Goal: Task Accomplishment & Management: Complete application form

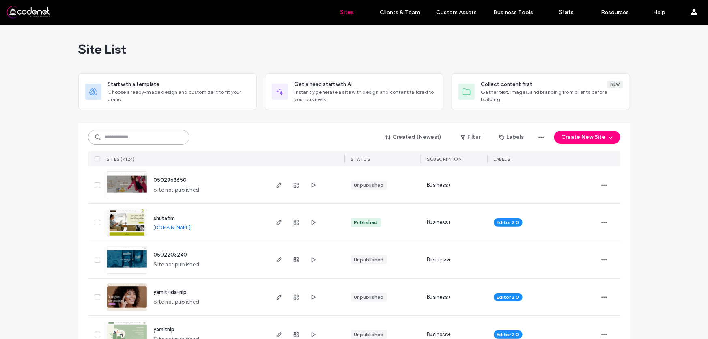
click at [154, 137] on input at bounding box center [138, 137] width 101 height 15
paste input "**********"
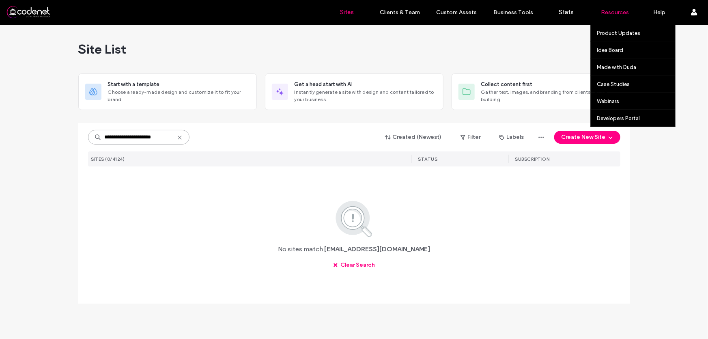
type input "**********"
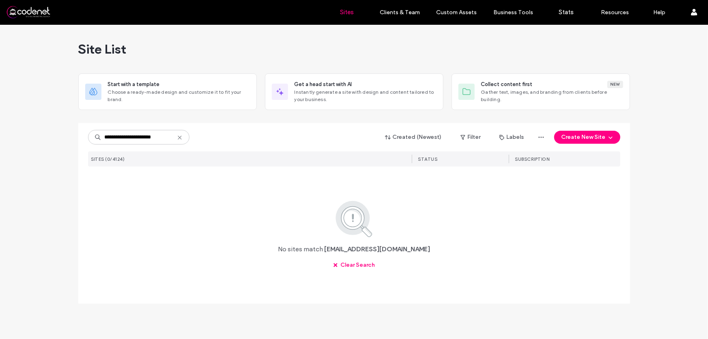
click at [181, 138] on icon at bounding box center [179, 137] width 6 height 6
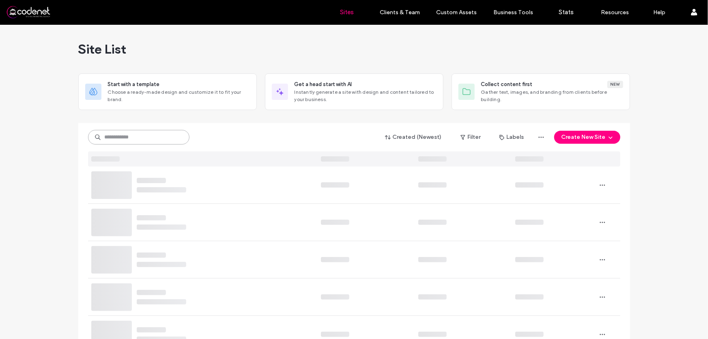
paste input "**********"
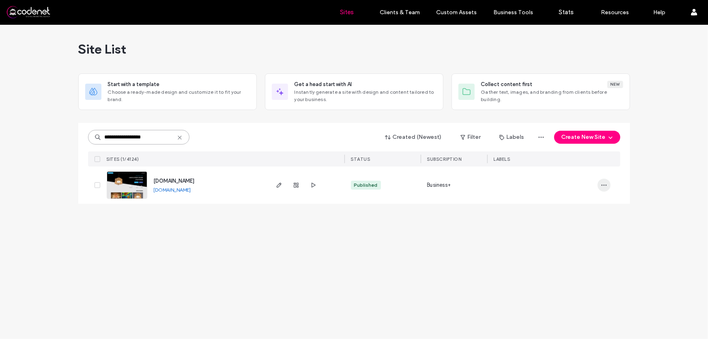
type input "**********"
click at [603, 185] on icon "button" at bounding box center [604, 185] width 6 height 6
click at [588, 252] on span "Site Dashboard" at bounding box center [572, 252] width 39 height 8
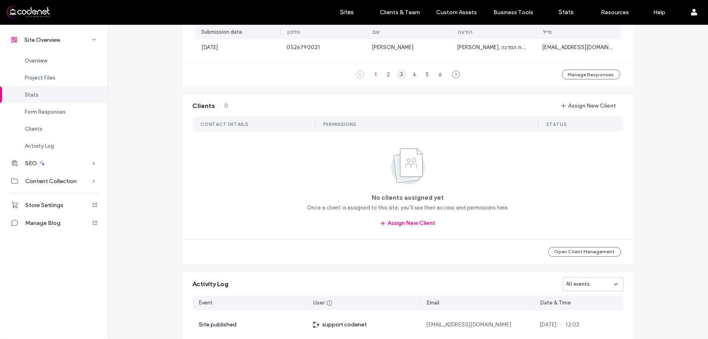
scroll to position [700, 0]
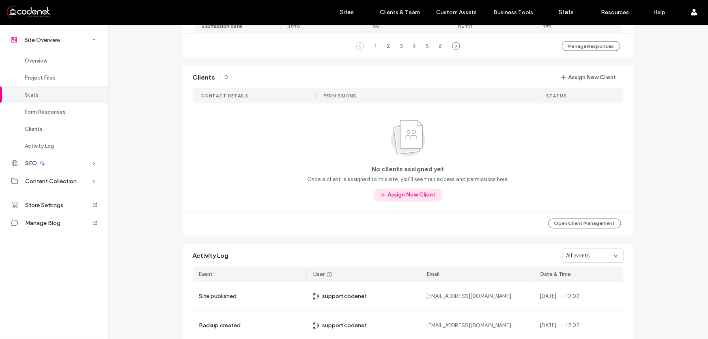
click at [402, 196] on button "Assign New Client" at bounding box center [408, 195] width 70 height 13
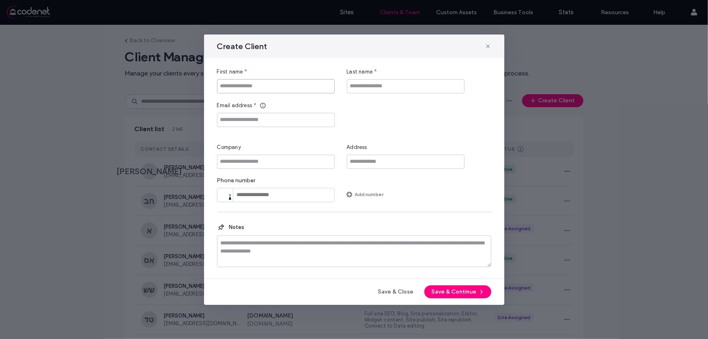
click at [309, 85] on input "First name" at bounding box center [276, 86] width 118 height 14
type input "****"
click at [409, 85] on input "Last name" at bounding box center [406, 86] width 118 height 14
type input "****"
click at [291, 161] on input "Company" at bounding box center [276, 162] width 118 height 14
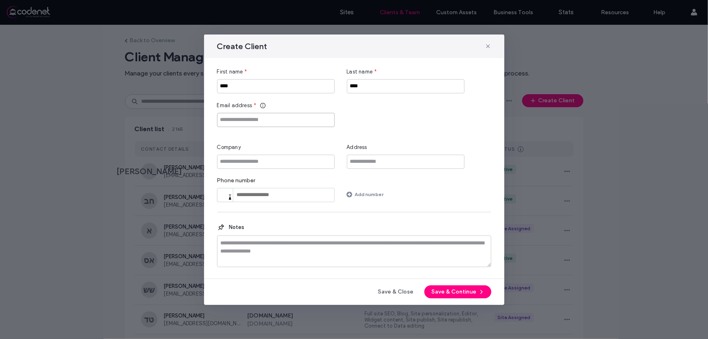
click at [294, 116] on input "Email address" at bounding box center [276, 120] width 118 height 14
paste input "**********"
type input "**********"
click at [268, 196] on input "tel" at bounding box center [276, 195] width 118 height 14
paste input "**********"
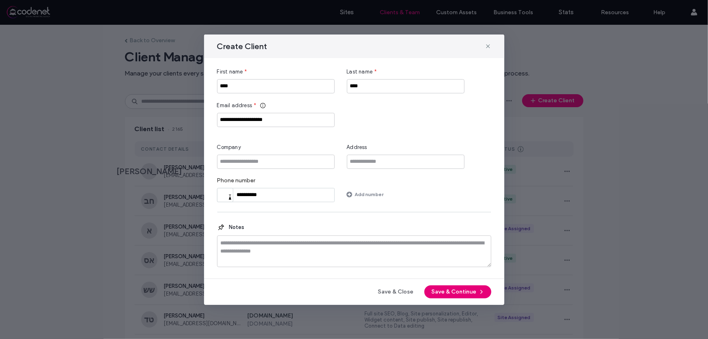
type input "**********"
click at [454, 291] on button "Save & Continue" at bounding box center [457, 291] width 67 height 13
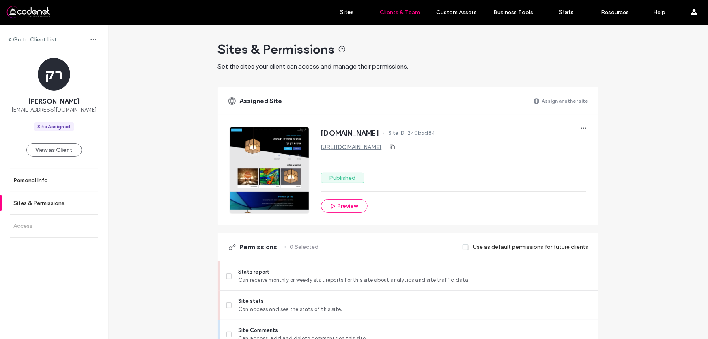
scroll to position [147, 0]
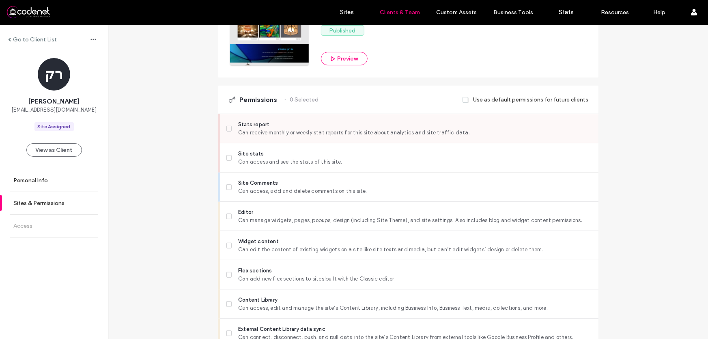
click at [227, 129] on icon at bounding box center [228, 128] width 3 height 2
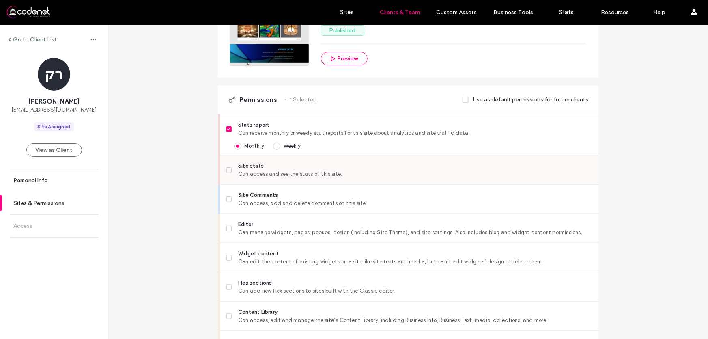
click at [228, 170] on icon at bounding box center [229, 170] width 3 height 2
click at [227, 130] on span at bounding box center [229, 129] width 6 height 6
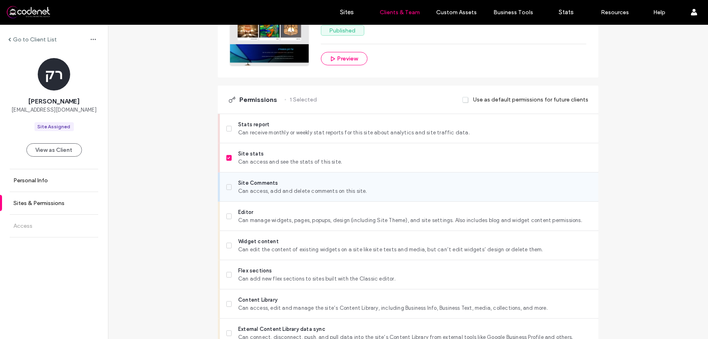
click at [226, 187] on span at bounding box center [229, 187] width 6 height 6
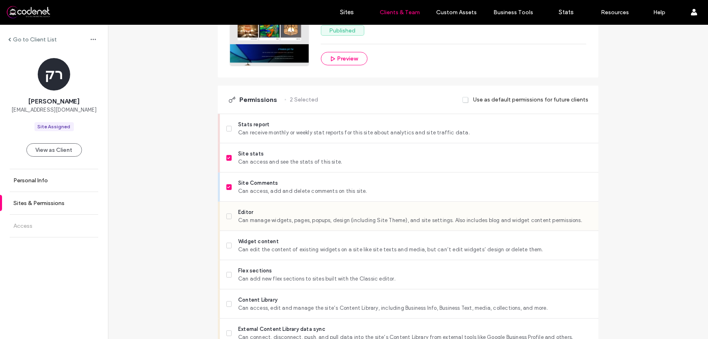
click at [228, 216] on icon at bounding box center [229, 216] width 3 height 2
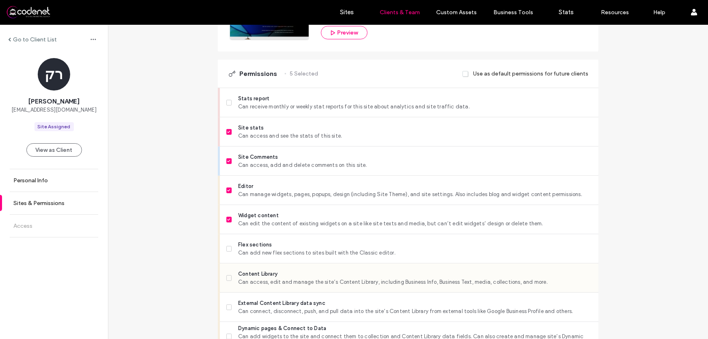
scroll to position [221, 0]
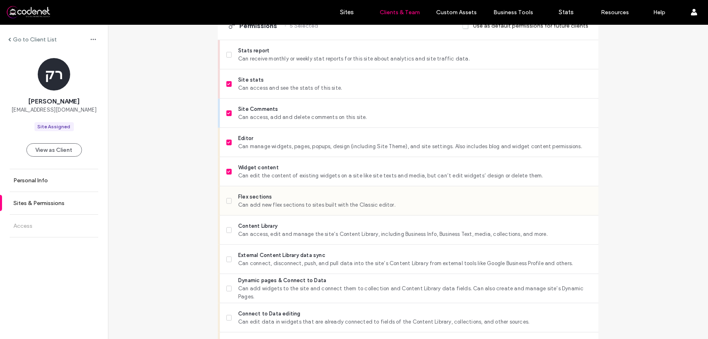
click at [226, 204] on label "Flex sections Can add new flex sections to sites built with the Classic editor." at bounding box center [408, 201] width 365 height 16
click at [227, 201] on icon at bounding box center [228, 201] width 3 height 2
click at [226, 231] on span at bounding box center [229, 230] width 6 height 6
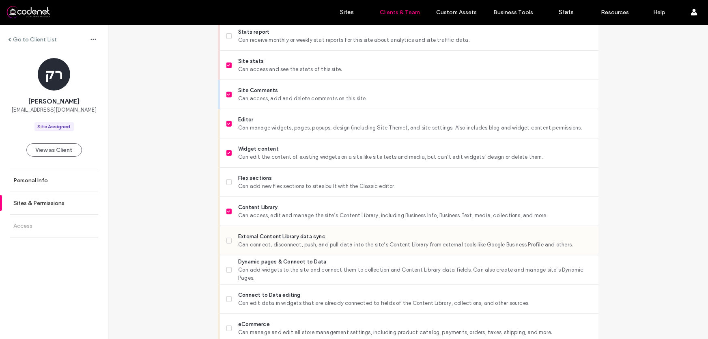
scroll to position [258, 0]
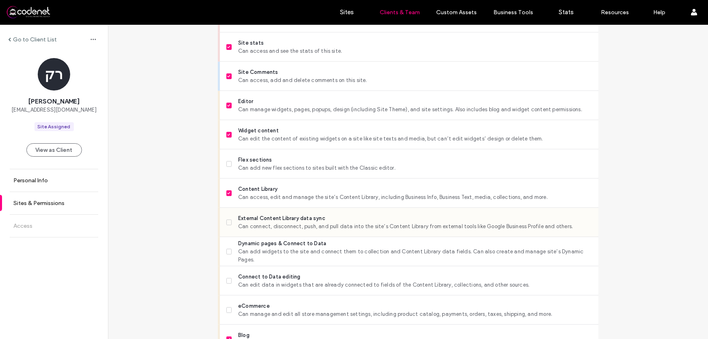
click at [228, 224] on label "External Content Library data sync Can connect, disconnect, push, and pull data…" at bounding box center [408, 222] width 365 height 16
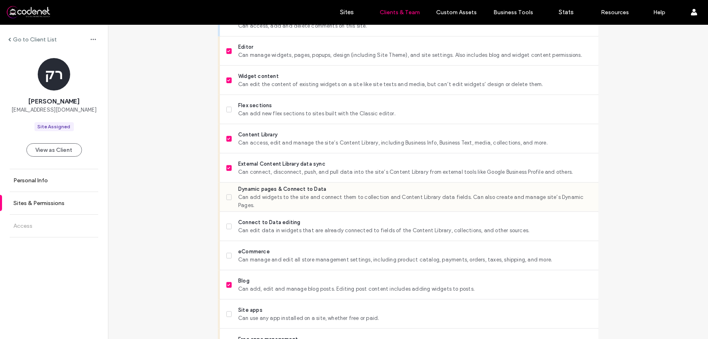
scroll to position [332, 0]
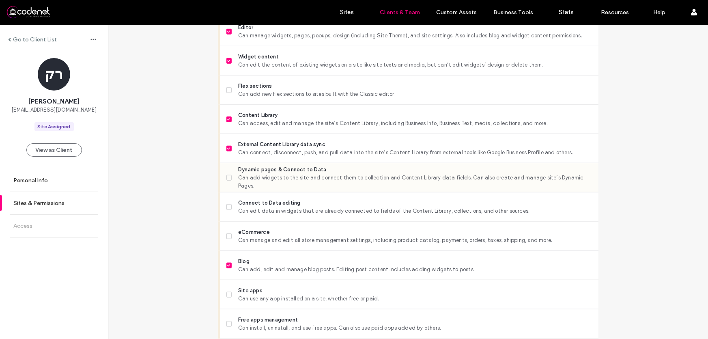
click at [228, 179] on span at bounding box center [229, 178] width 6 height 6
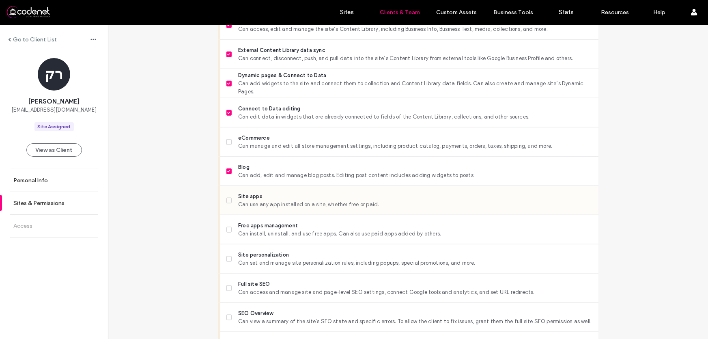
scroll to position [442, 0]
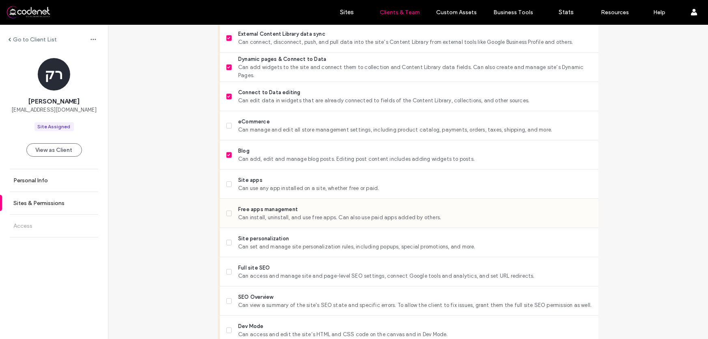
click at [228, 213] on icon at bounding box center [229, 213] width 3 height 2
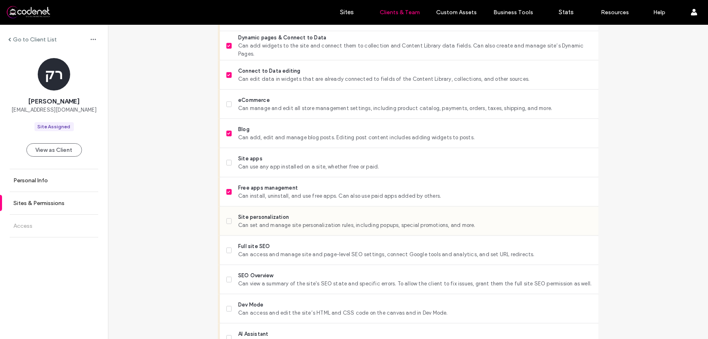
scroll to position [516, 0]
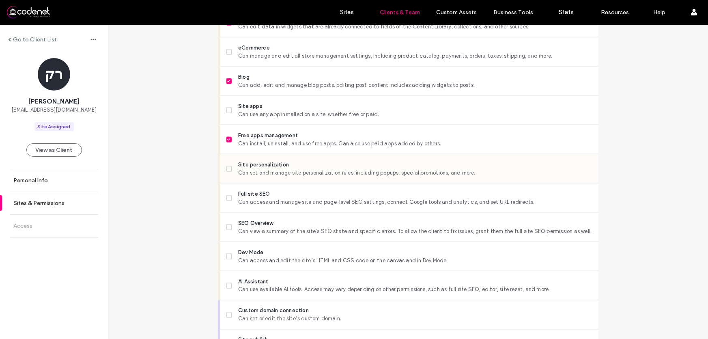
click at [227, 169] on icon at bounding box center [228, 169] width 3 height 2
click at [229, 199] on label "Full site SEO Can access and manage site and page-level SEO settings, connect G…" at bounding box center [408, 198] width 365 height 16
click at [226, 225] on span at bounding box center [229, 227] width 6 height 6
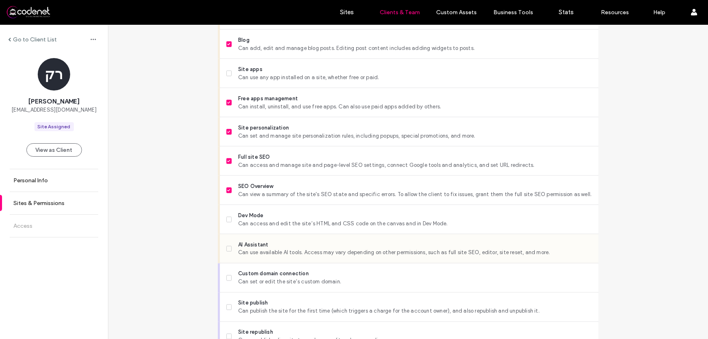
scroll to position [590, 0]
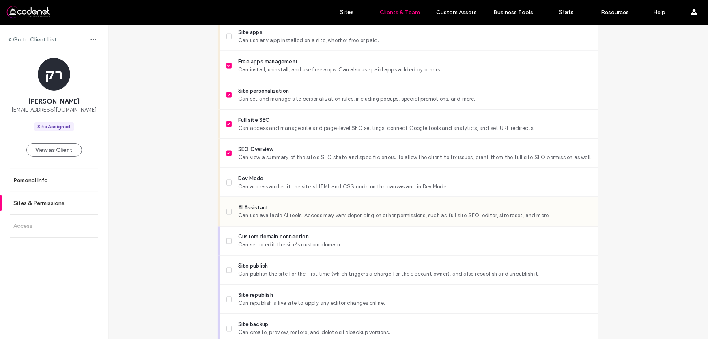
click at [228, 211] on span at bounding box center [229, 212] width 6 height 6
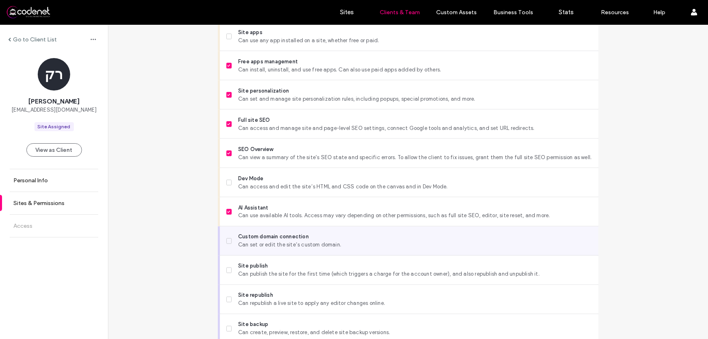
scroll to position [627, 0]
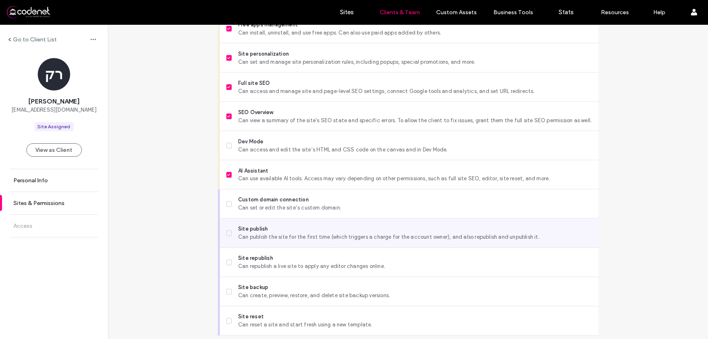
click at [226, 235] on label "Site publish Can publish the site for the first time (which triggers a charge f…" at bounding box center [408, 233] width 365 height 16
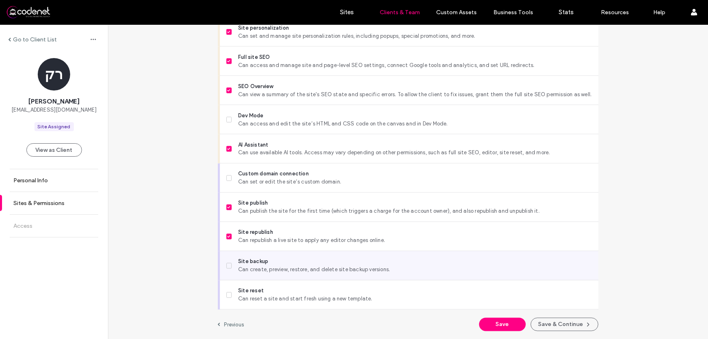
click at [226, 266] on span at bounding box center [229, 266] width 6 height 6
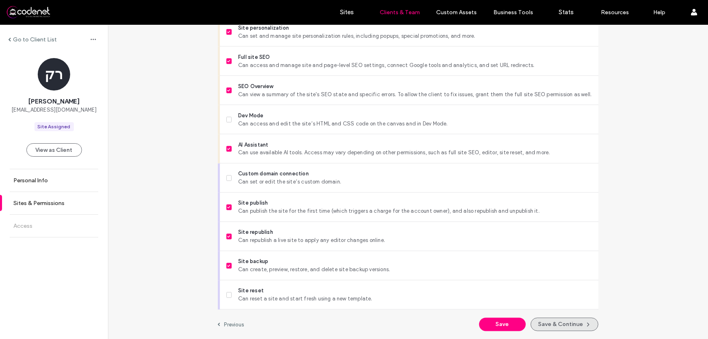
click at [552, 322] on button "Save & Continue" at bounding box center [565, 324] width 68 height 13
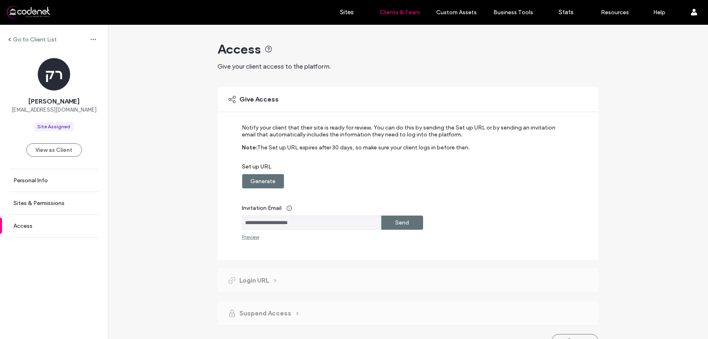
click at [244, 238] on div "Preview" at bounding box center [250, 237] width 17 height 6
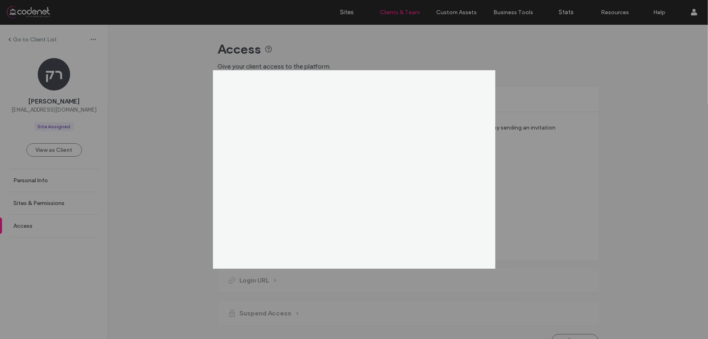
click at [517, 80] on div at bounding box center [354, 169] width 708 height 339
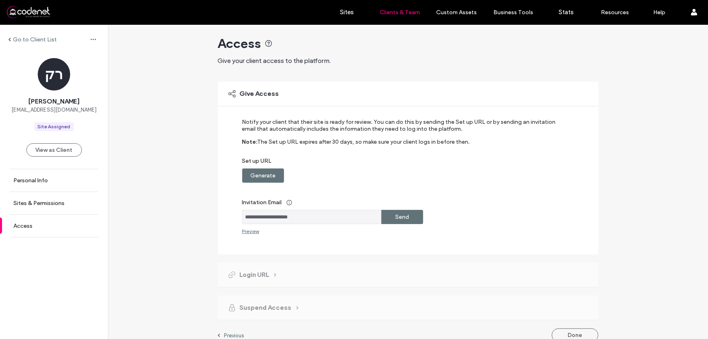
scroll to position [16, 0]
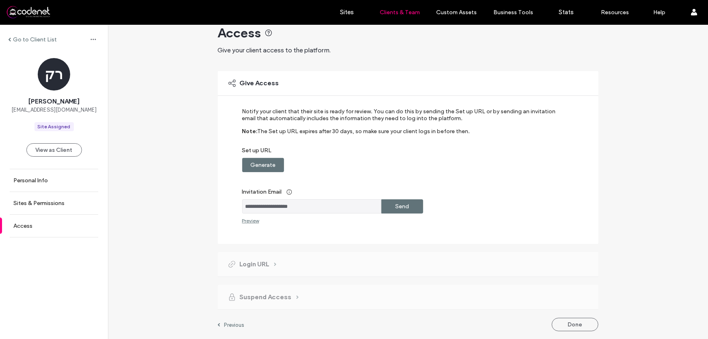
click at [248, 221] on div "Preview" at bounding box center [250, 220] width 17 height 6
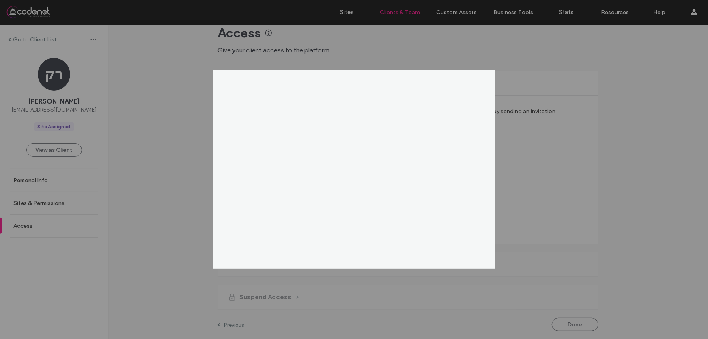
click at [535, 181] on div at bounding box center [354, 169] width 708 height 339
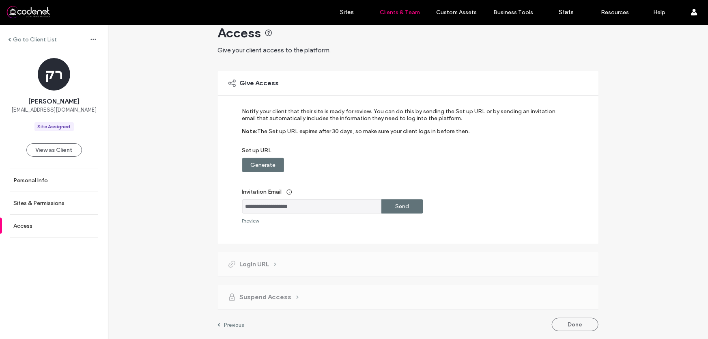
drag, startPoint x: 250, startPoint y: 220, endPoint x: 296, endPoint y: 164, distance: 72.4
click at [296, 164] on div "Set up URL Generate" at bounding box center [402, 159] width 321 height 25
click at [271, 262] on div "Login URL" at bounding box center [252, 264] width 49 height 9
click at [244, 222] on div "Preview" at bounding box center [250, 220] width 17 height 6
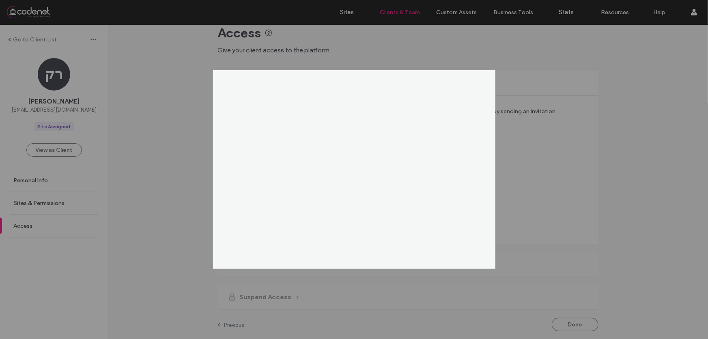
click at [520, 160] on div at bounding box center [354, 169] width 708 height 339
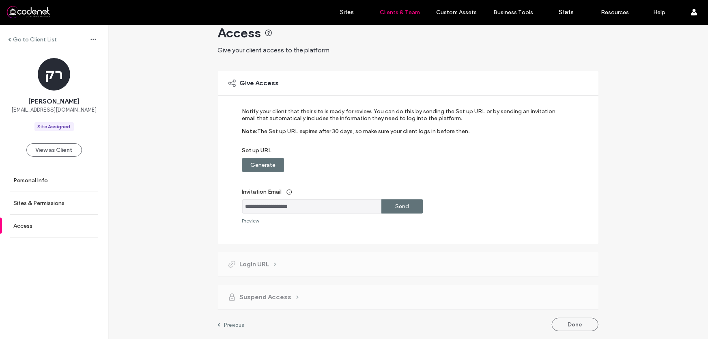
click at [258, 167] on label "Generate" at bounding box center [262, 164] width 25 height 15
click at [278, 166] on input "**********" at bounding box center [311, 165] width 139 height 14
click at [402, 168] on label "Copy" at bounding box center [402, 164] width 15 height 15
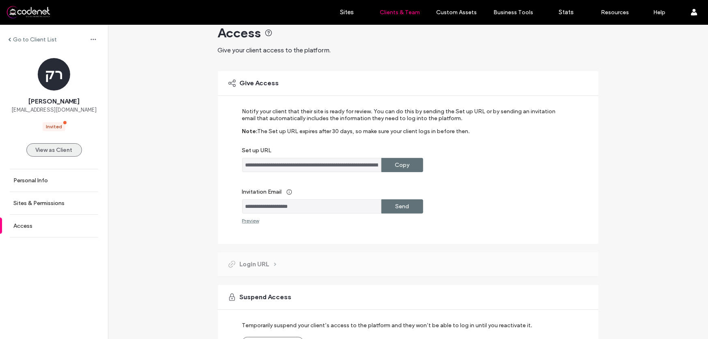
click at [51, 152] on button "View as Client" at bounding box center [54, 149] width 56 height 13
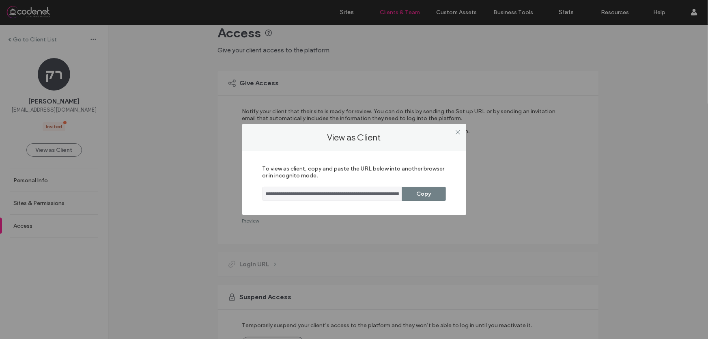
click at [432, 193] on button "Copy" at bounding box center [424, 194] width 44 height 14
click at [457, 133] on use at bounding box center [458, 132] width 4 height 4
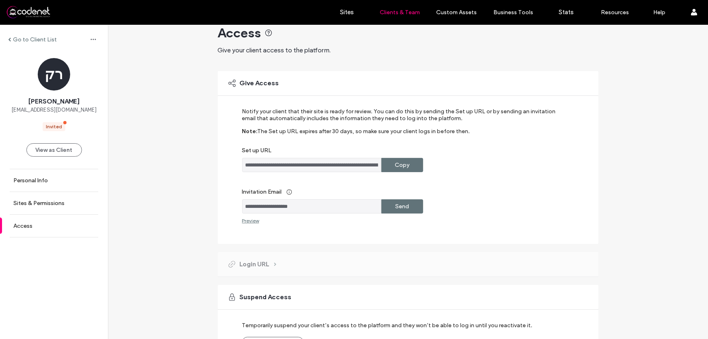
click at [32, 11] on div at bounding box center [52, 12] width 92 height 13
